Goal: Transaction & Acquisition: Purchase product/service

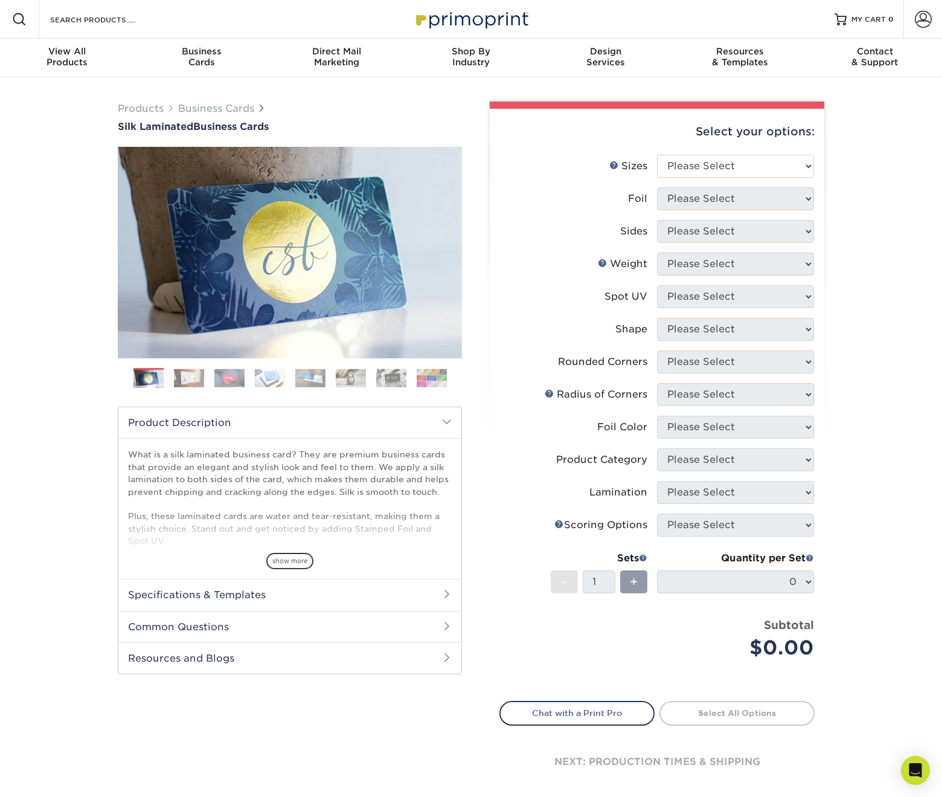
click at [397, 373] on img at bounding box center [391, 377] width 30 height 19
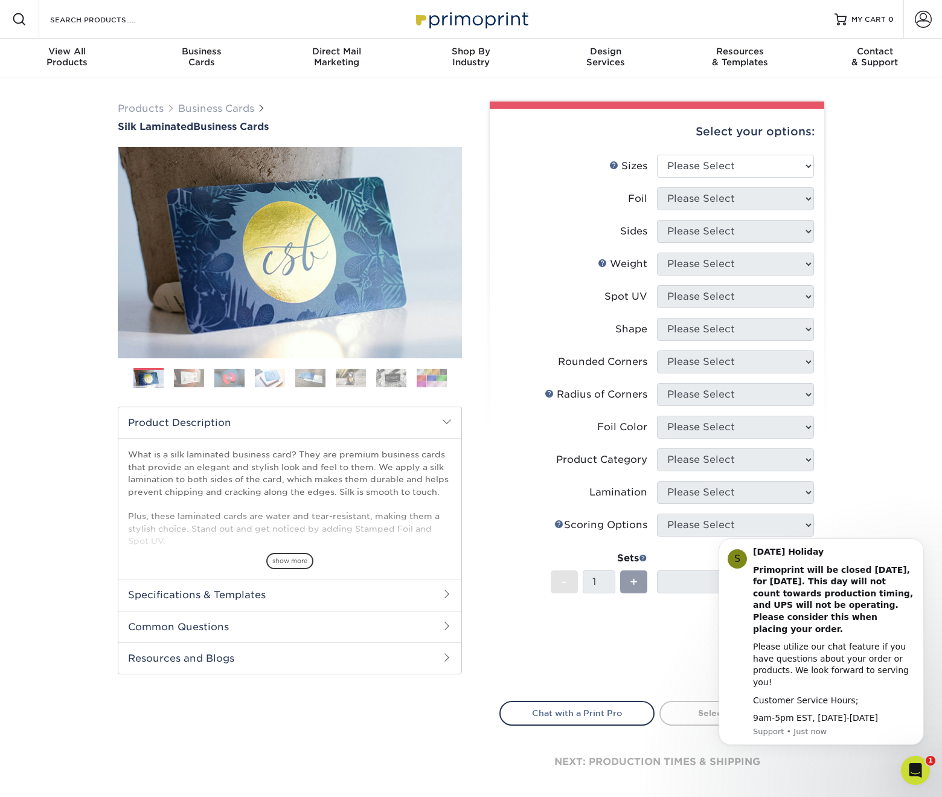
click at [354, 376] on img at bounding box center [351, 377] width 30 height 19
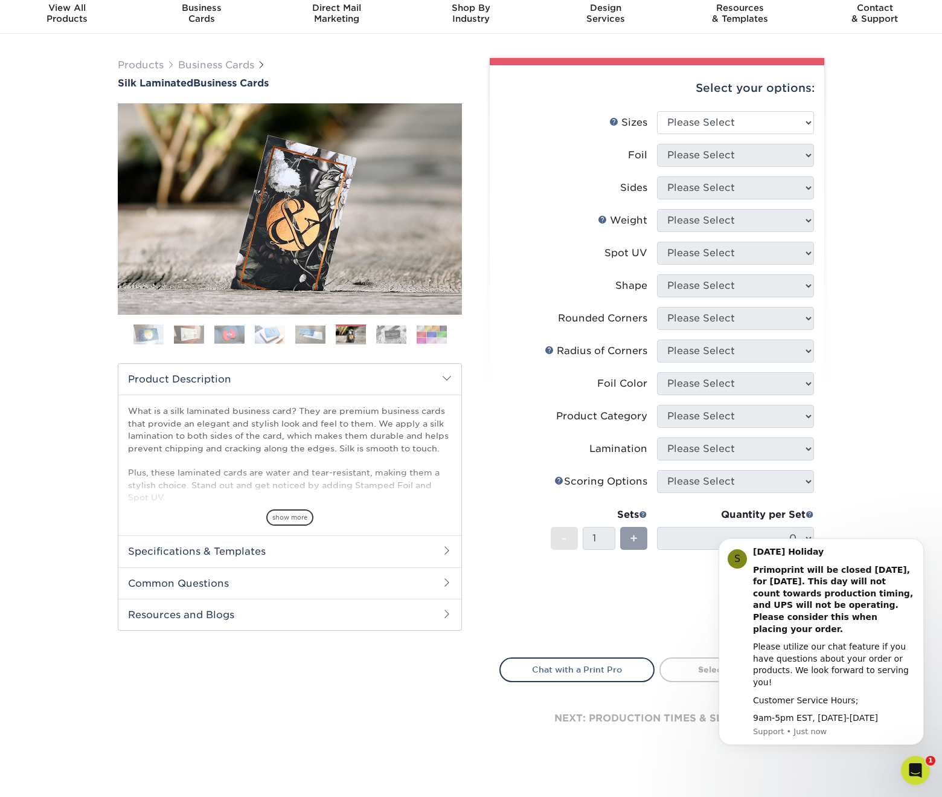
scroll to position [46, 0]
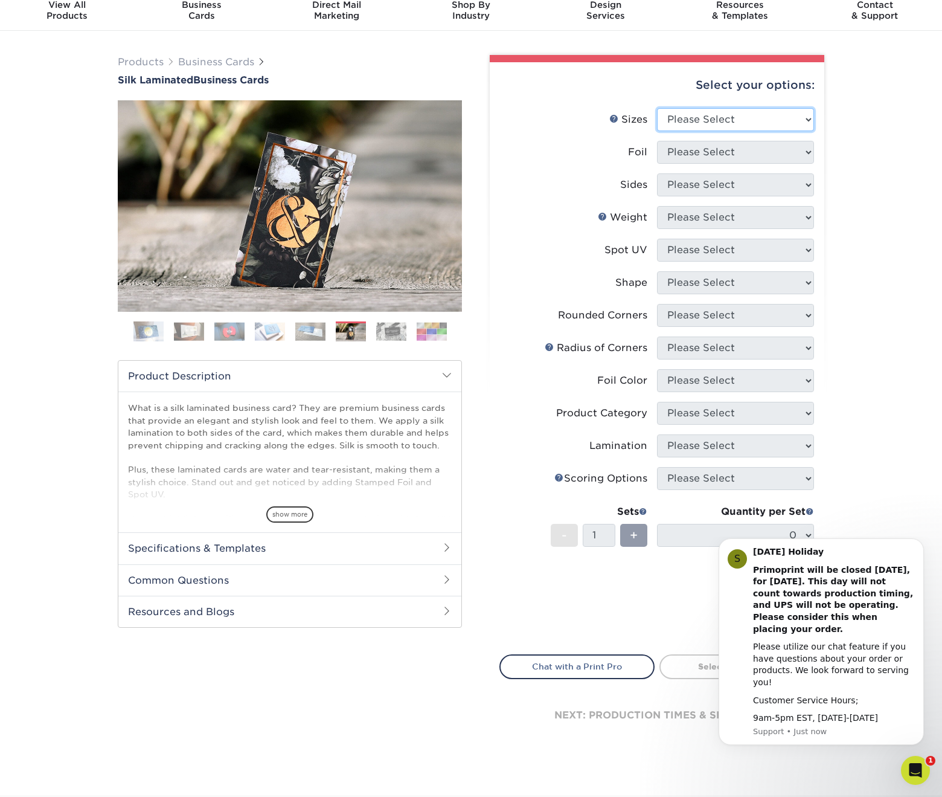
select select "2.00x3.50"
select select "0"
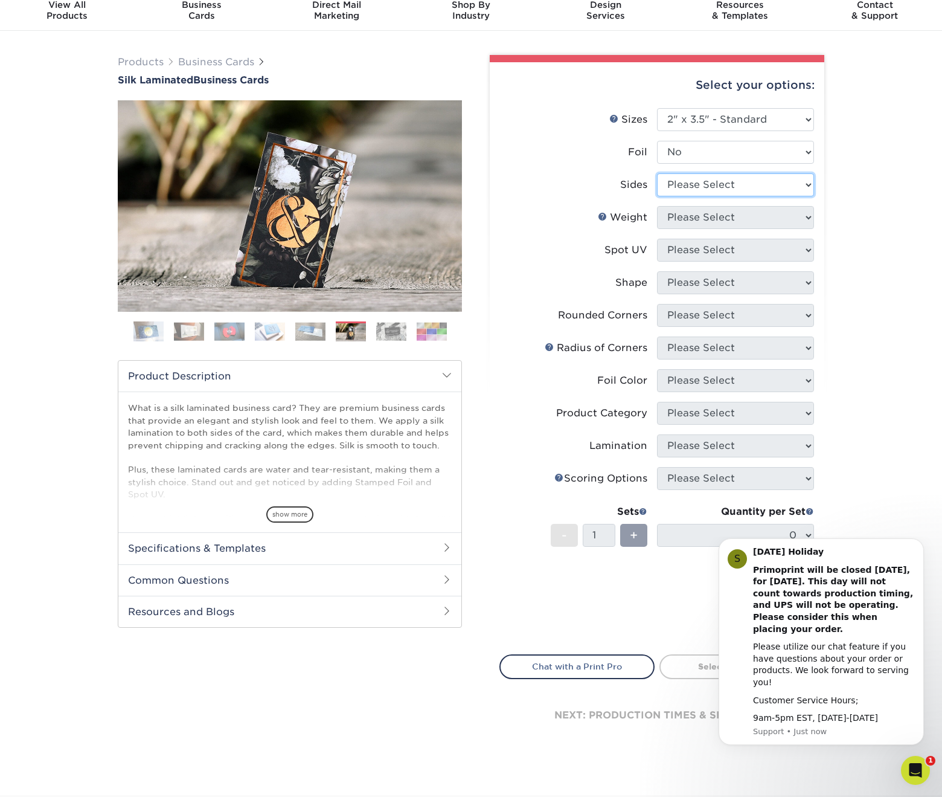
select select "32d3c223-f82c-492b-b915-ba065a00862f"
select select "16PT"
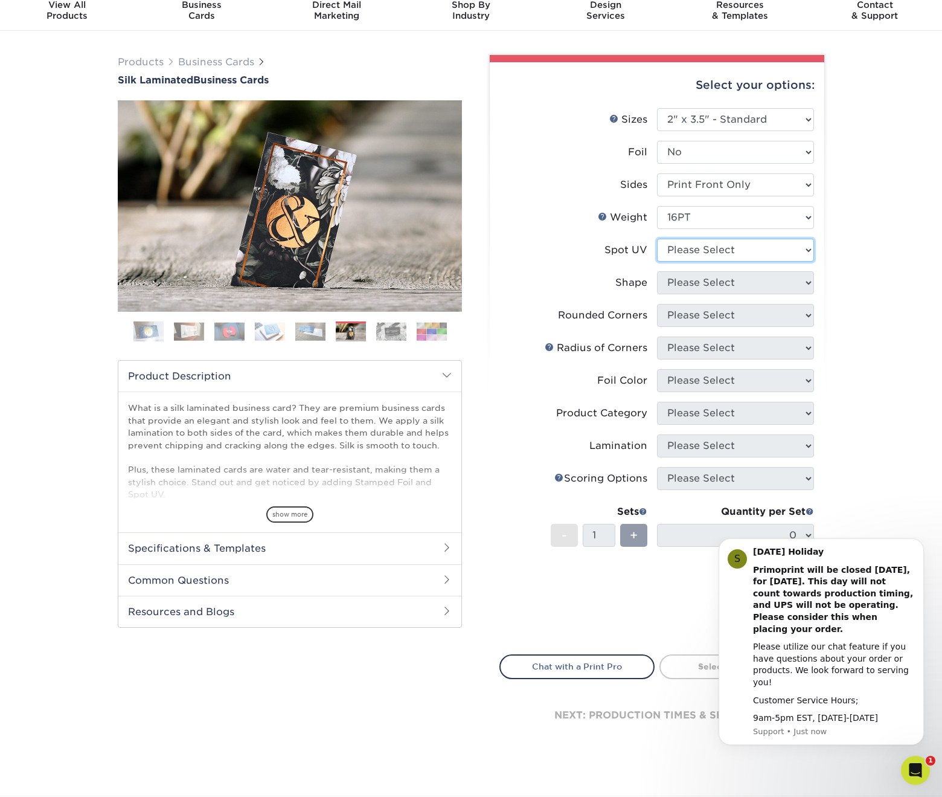
select select "1"
select select "standard"
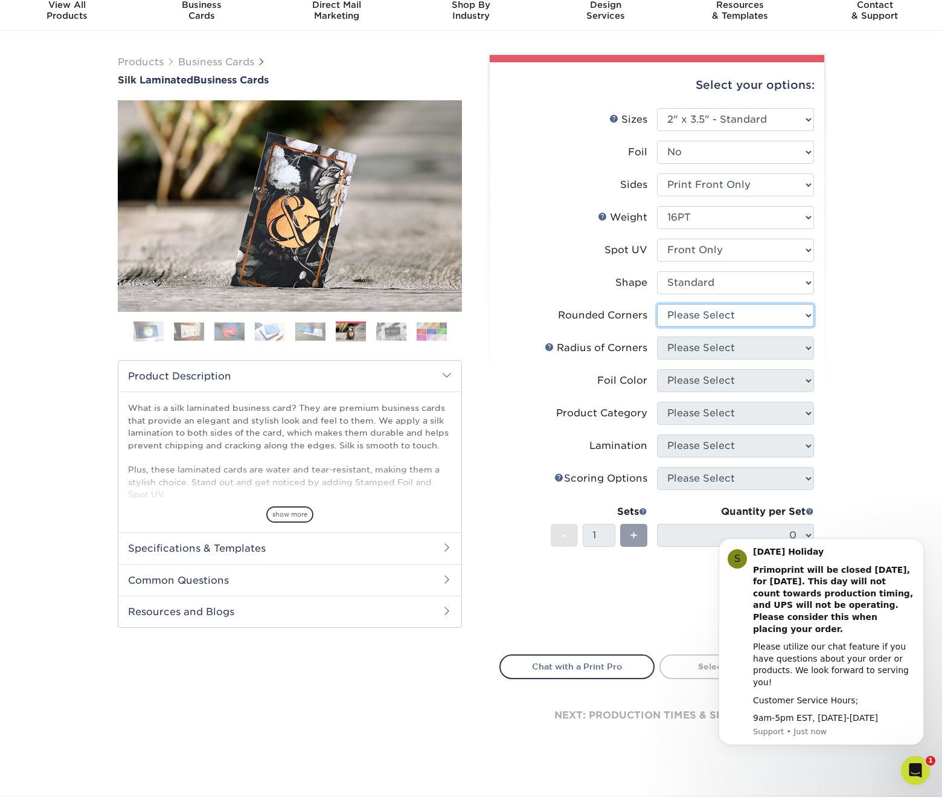
select select "0"
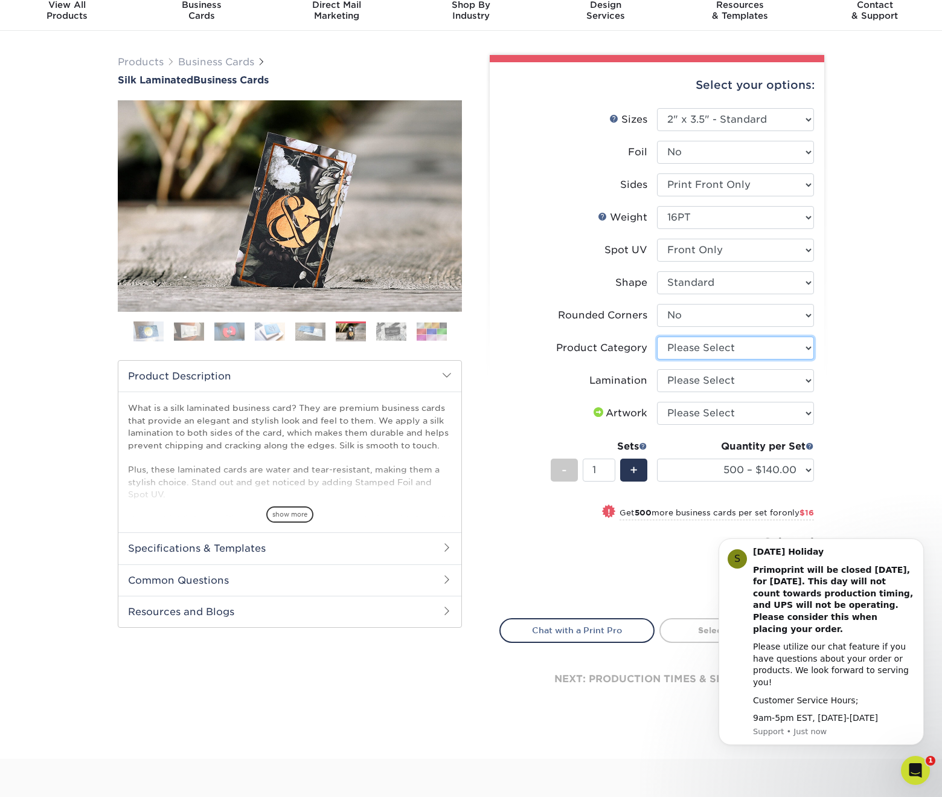
select select "3b5148f1-0588-4f88-a218-97bcfdce65c1"
select select "ccacb42f-45f7-42d3-bbd3-7c8421cf37f0"
